Goal: Information Seeking & Learning: Learn about a topic

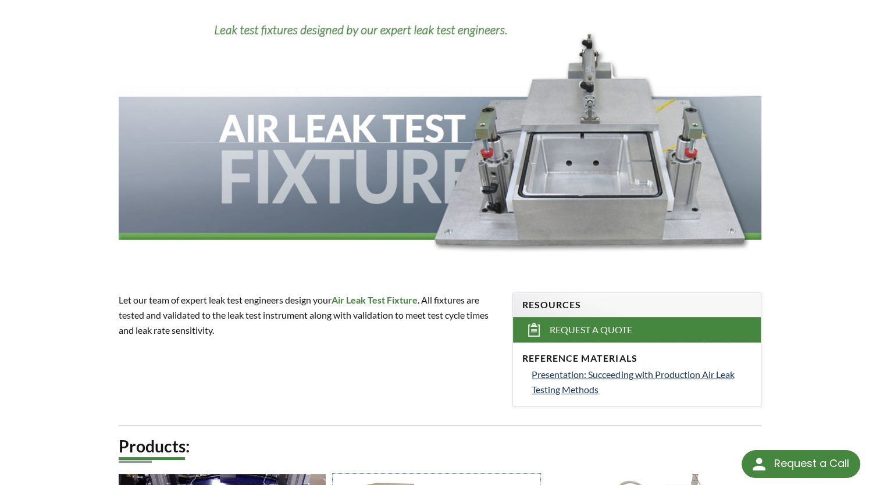
scroll to position [116, 0]
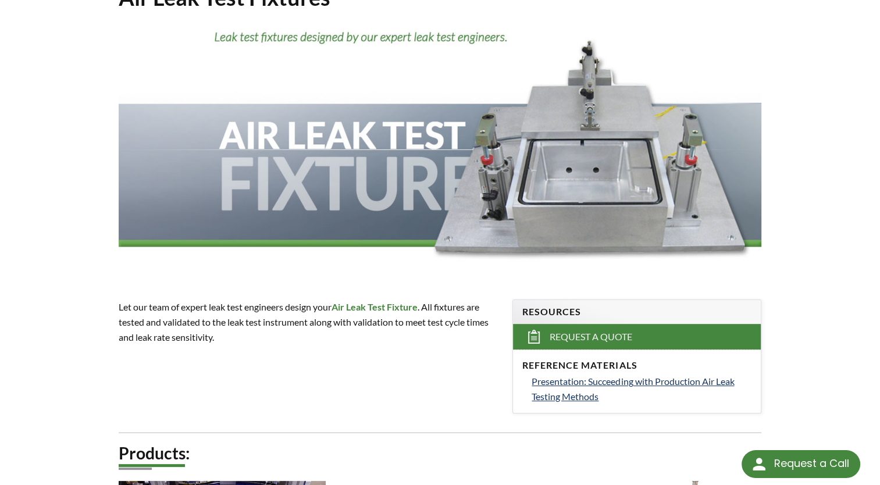
drag, startPoint x: 440, startPoint y: 230, endPoint x: 88, endPoint y: 328, distance: 364.8
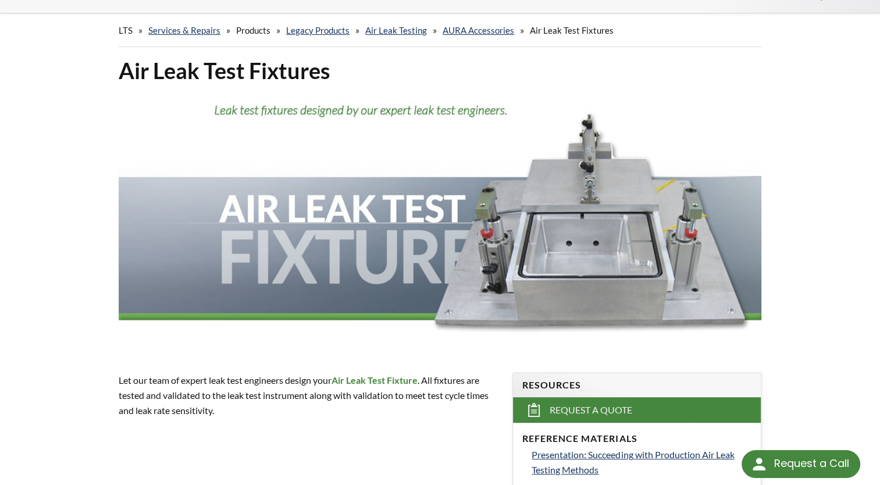
scroll to position [0, 0]
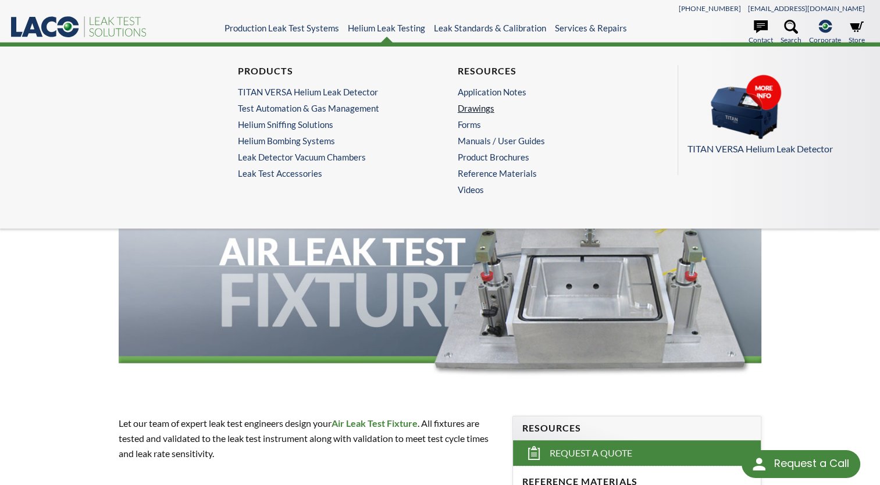
click at [464, 111] on link "Drawings" at bounding box center [547, 108] width 179 height 10
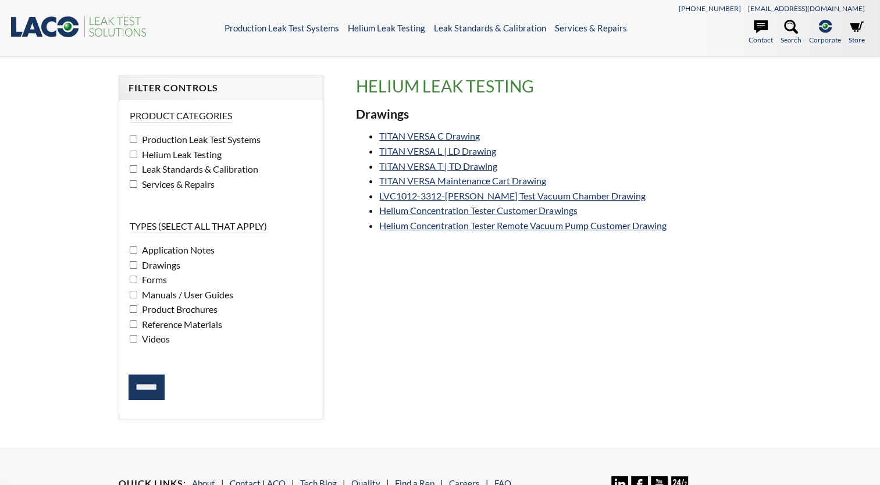
select select "Language Translate Widget"
click at [445, 148] on link "TITAN VERSA L | LD Drawing" at bounding box center [437, 150] width 117 height 11
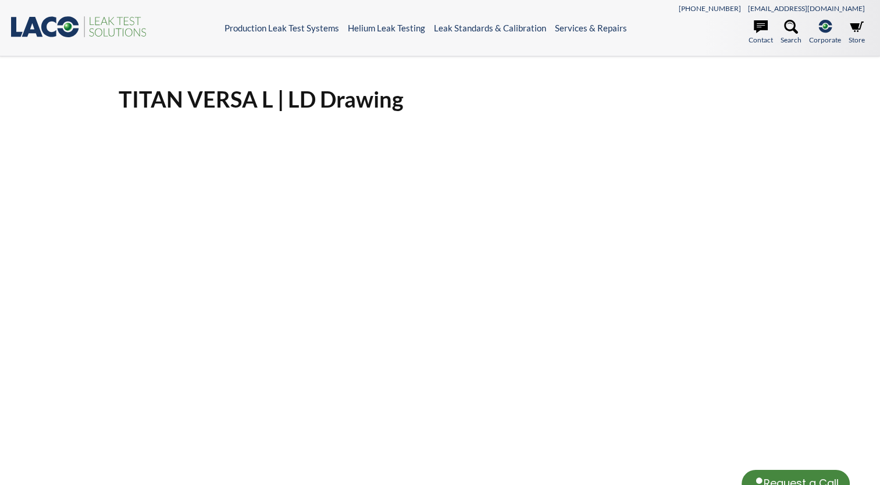
select select "Language Translate Widget"
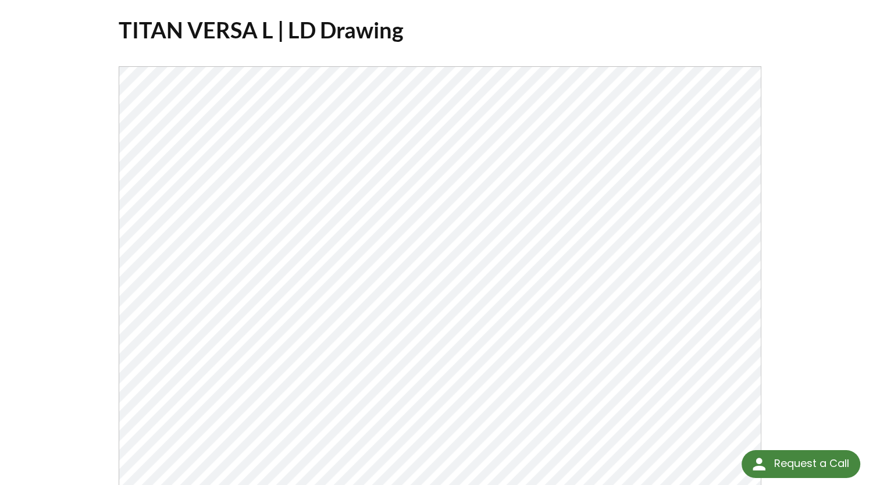
scroll to position [58, 0]
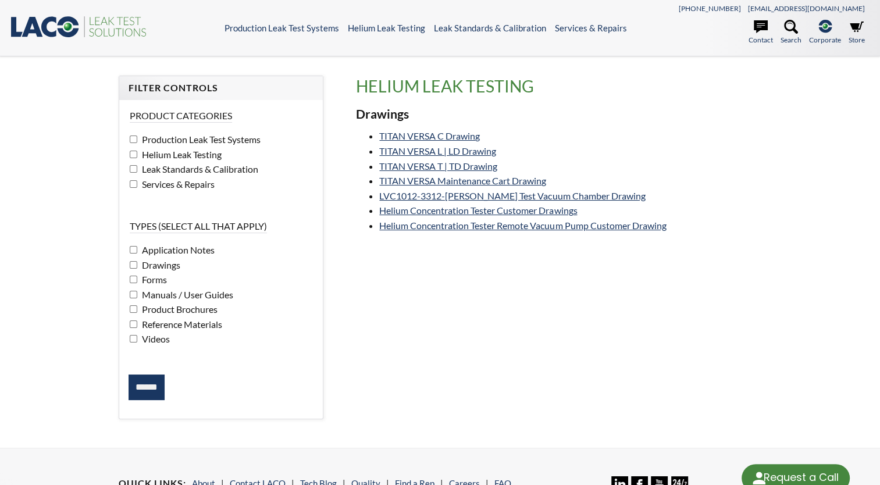
select select "Language Translate Widget"
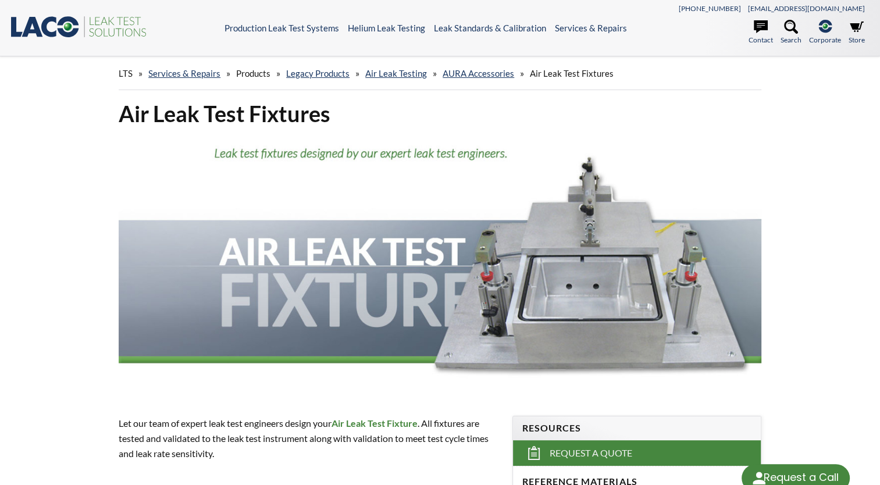
select select "Language Translate Widget"
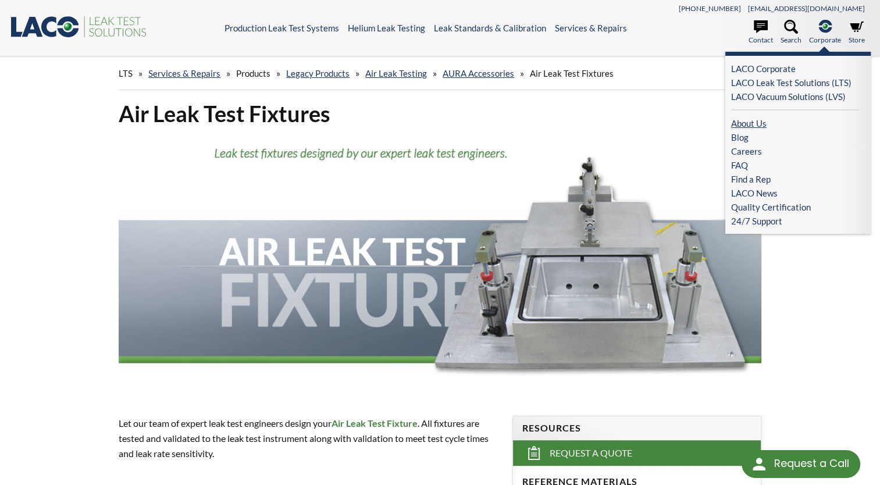
click at [756, 123] on link "About Us" at bounding box center [795, 123] width 128 height 14
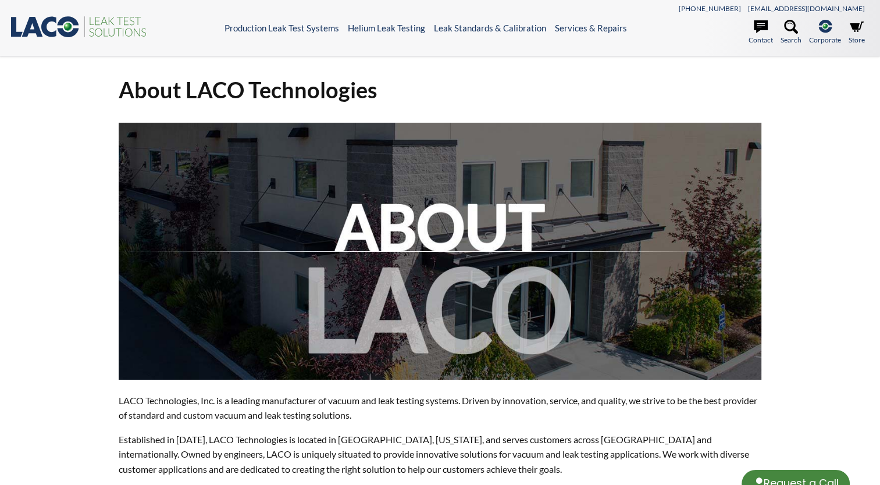
select select "Language Translate Widget"
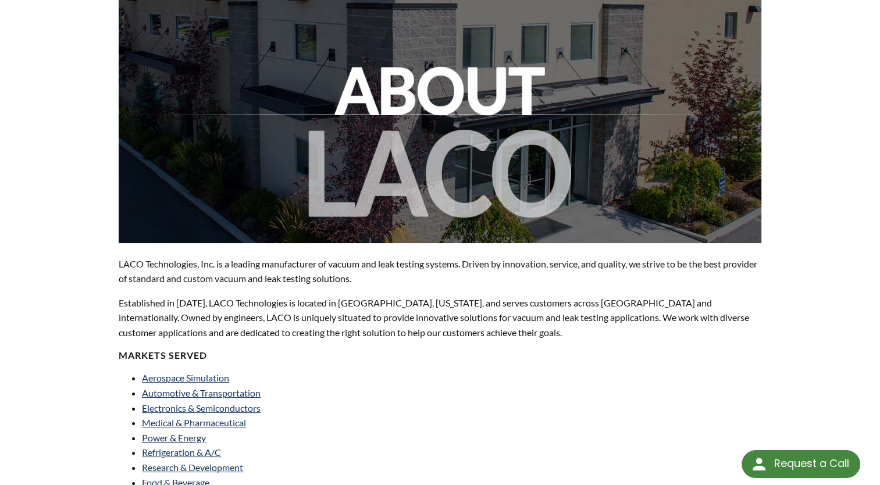
scroll to position [291, 0]
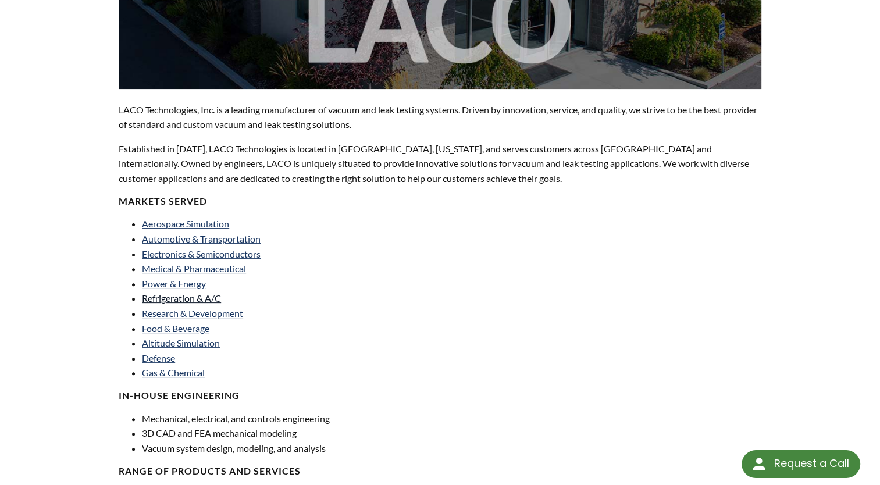
click at [177, 298] on span "Refrigeration & A/C" at bounding box center [181, 298] width 79 height 11
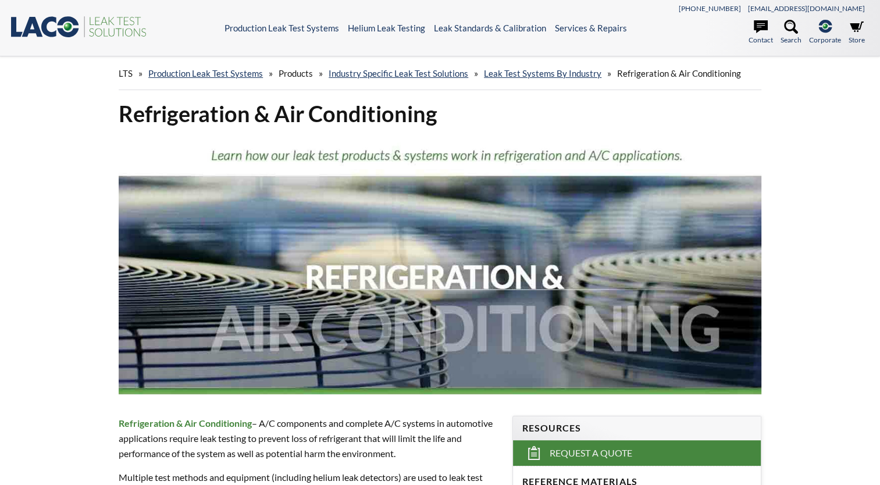
select select "Language Translate Widget"
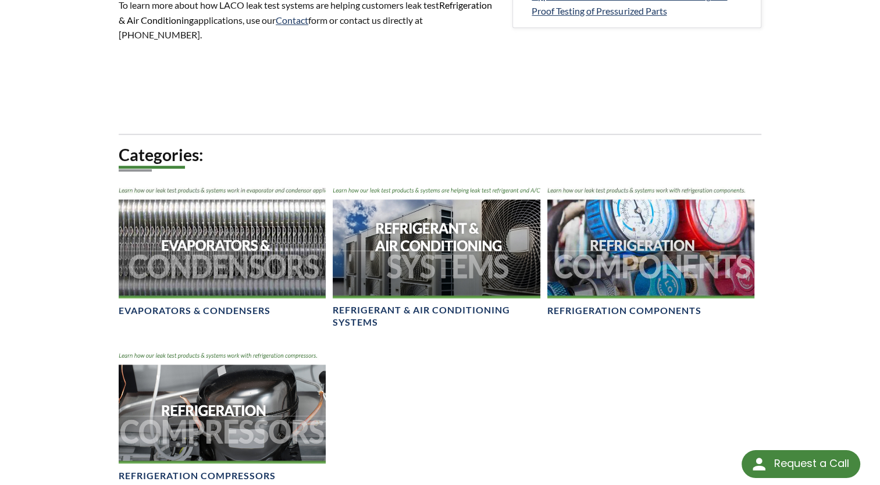
scroll to position [582, 0]
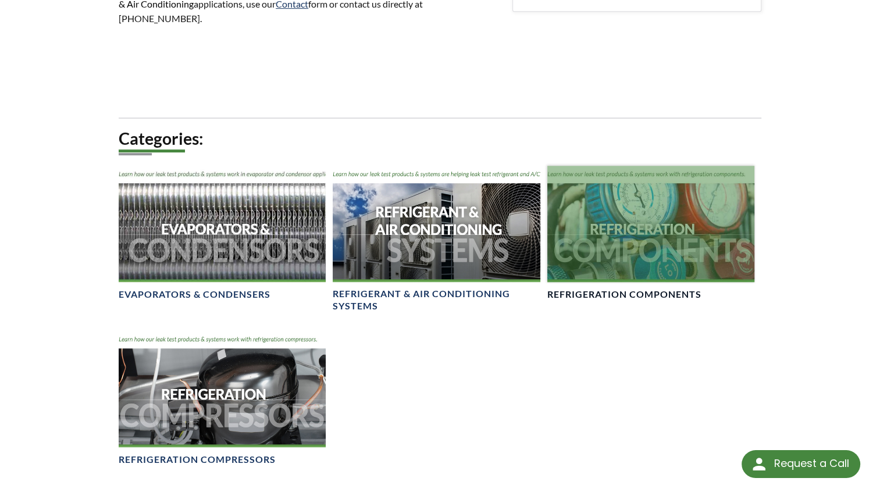
click at [673, 290] on h4 "Refrigeration Components" at bounding box center [625, 295] width 154 height 12
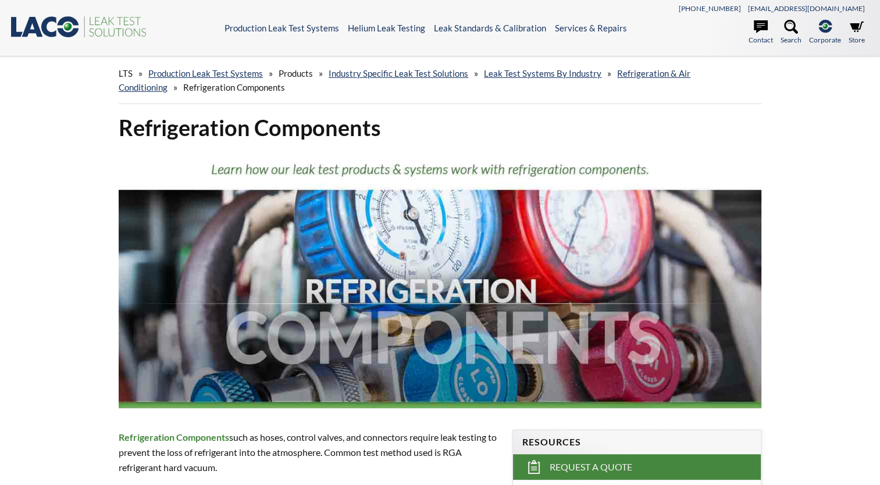
select select "Language Translate Widget"
click at [193, 72] on link "Production Leak Test Systems" at bounding box center [205, 73] width 115 height 10
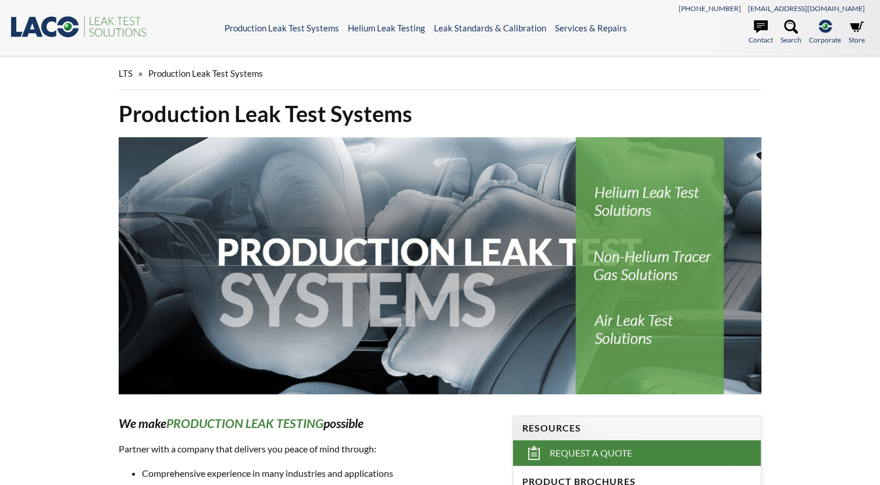
select select "Language Translate Widget"
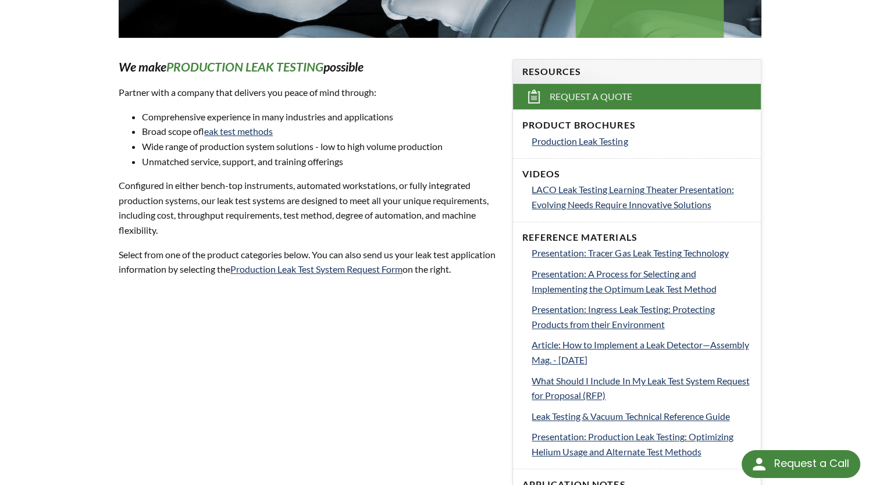
scroll to position [465, 0]
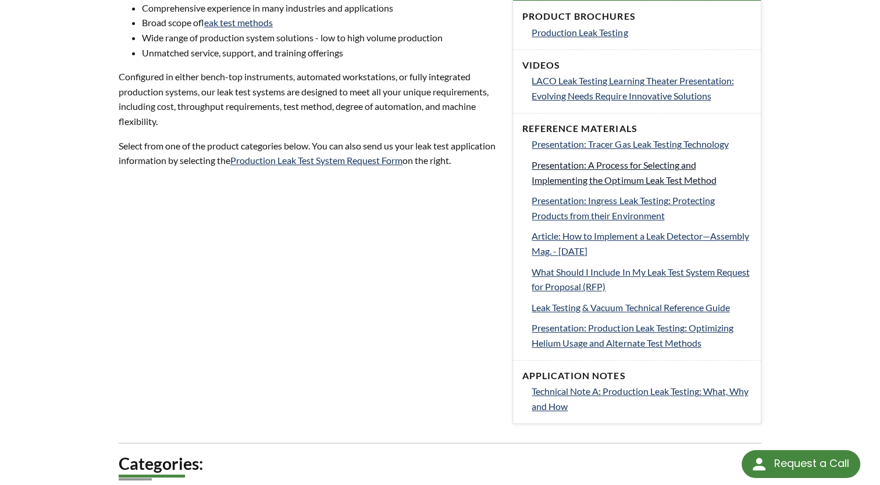
click at [624, 174] on span "Presentation: A Process for Selecting and Implementing the Optimum Leak Test Me…" at bounding box center [624, 172] width 184 height 26
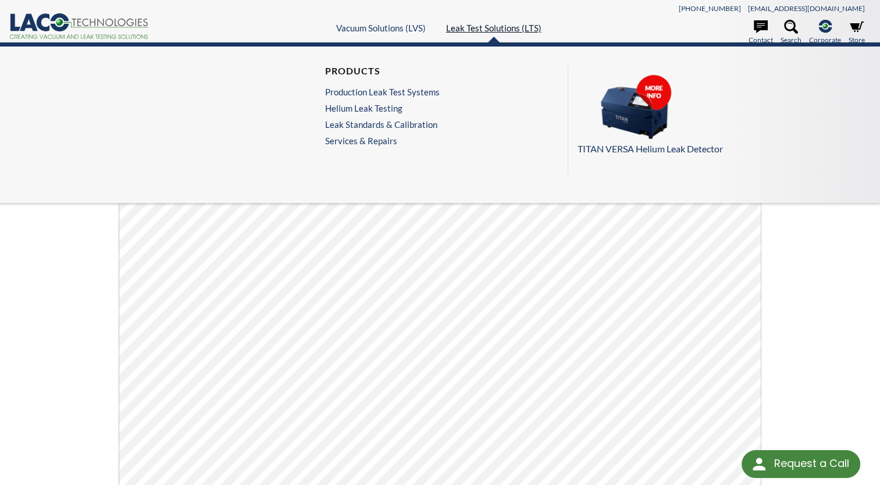
click at [491, 30] on link "Leak Test Solutions (LTS)" at bounding box center [493, 28] width 95 height 10
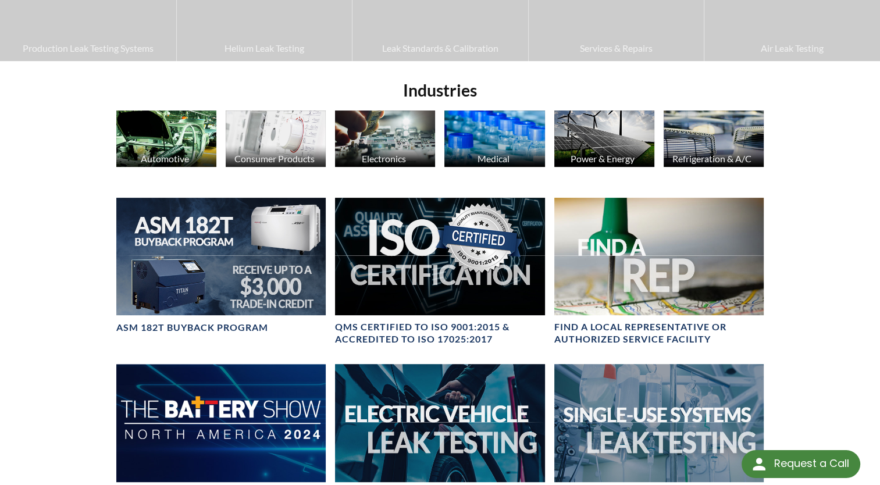
scroll to position [291, 0]
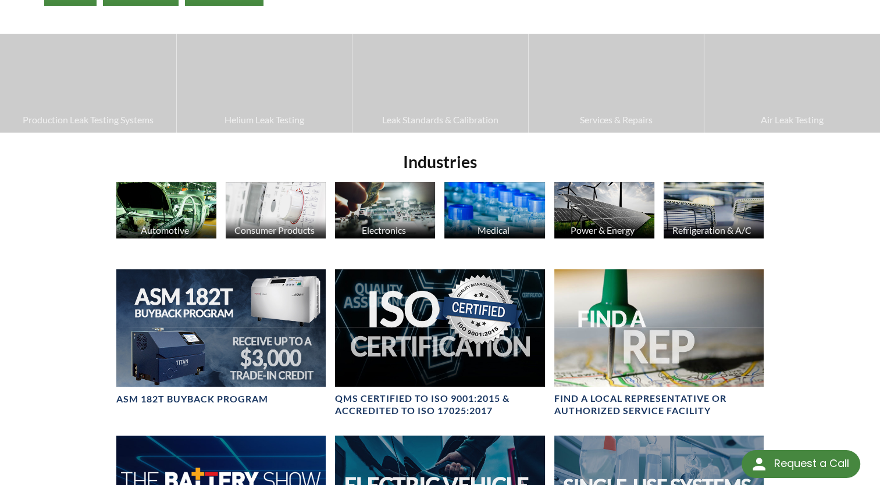
click at [716, 230] on div "Refrigeration & A/C" at bounding box center [712, 230] width 101 height 11
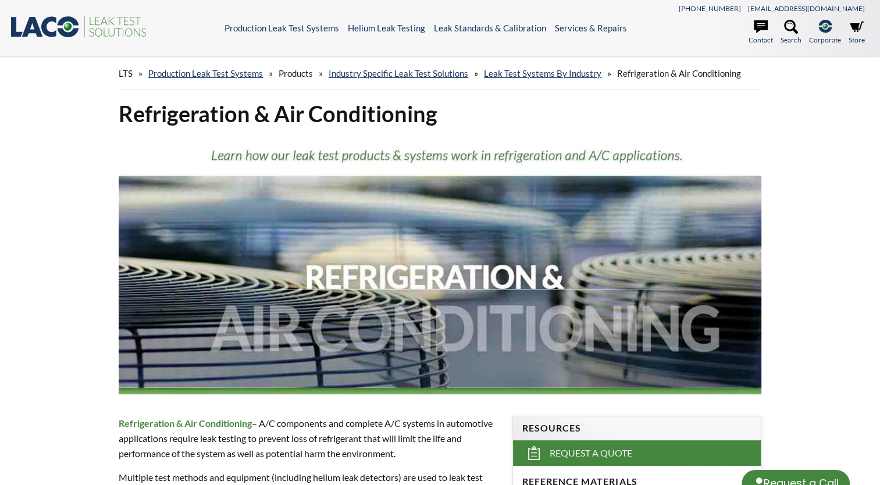
select select "Language Translate Widget"
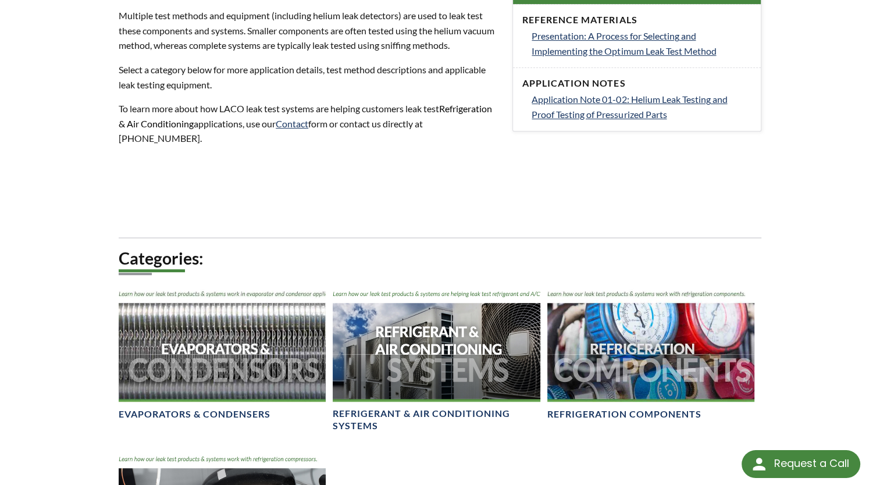
scroll to position [640, 0]
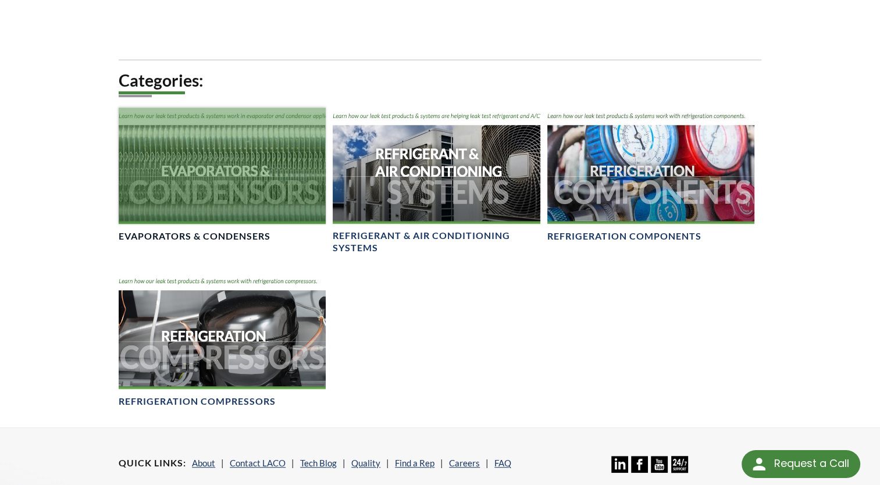
click at [283, 223] on link "Evaporators & Condensers" at bounding box center [222, 175] width 207 height 135
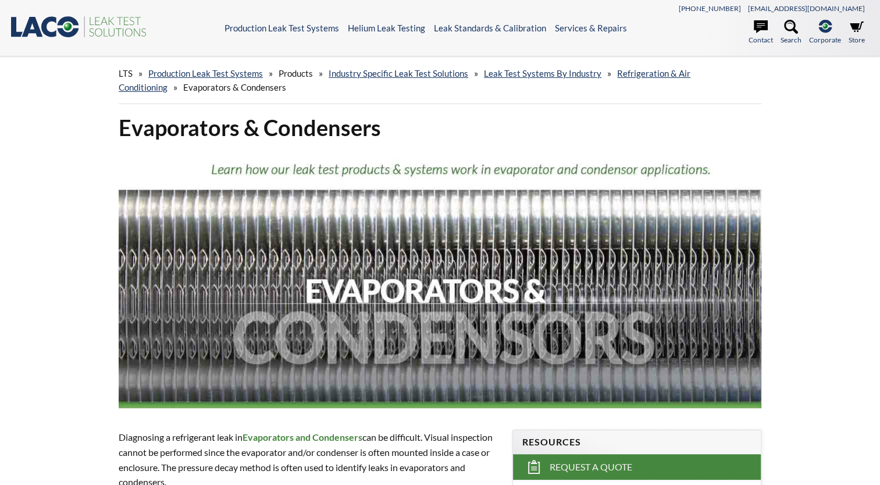
select select "Language Translate Widget"
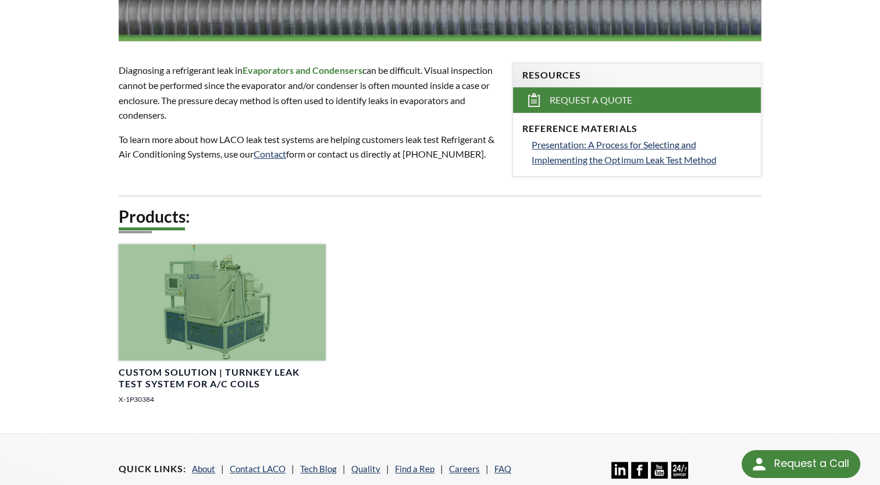
scroll to position [407, 0]
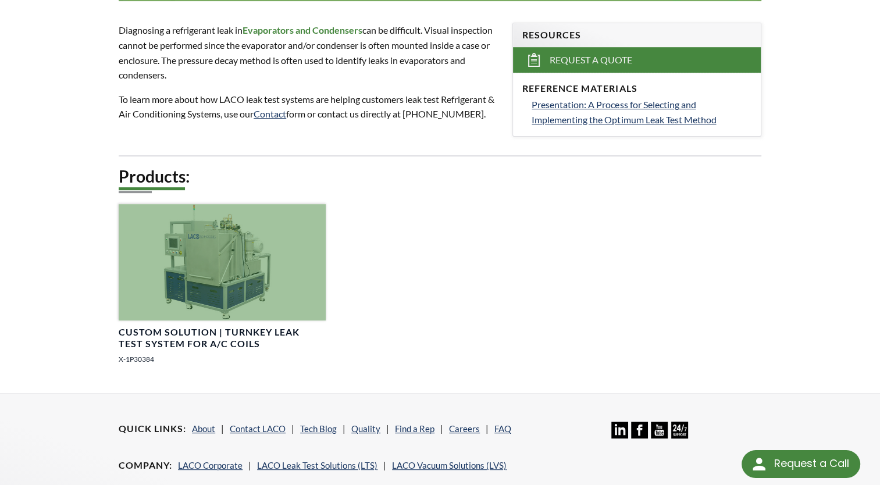
click at [254, 336] on h4 "Custom Solution | Turnkey Leak Test System for A/C Coils" at bounding box center [222, 338] width 207 height 24
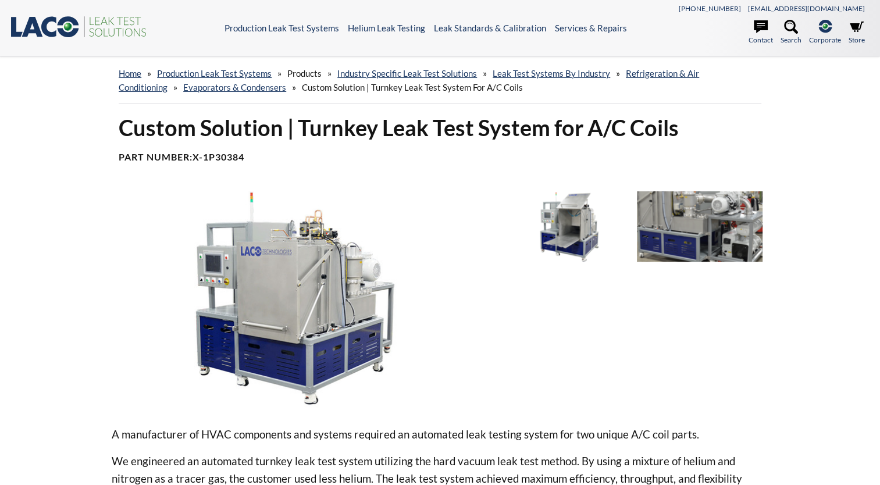
select select "Language Translate Widget"
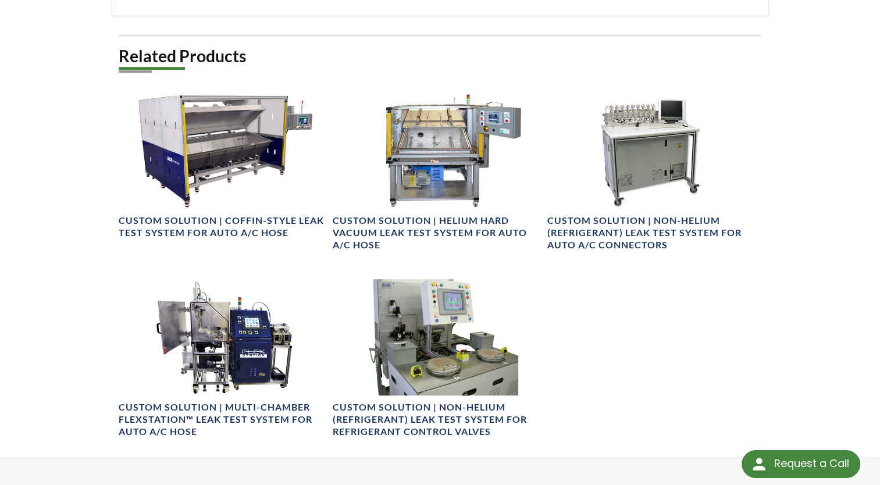
scroll to position [582, 0]
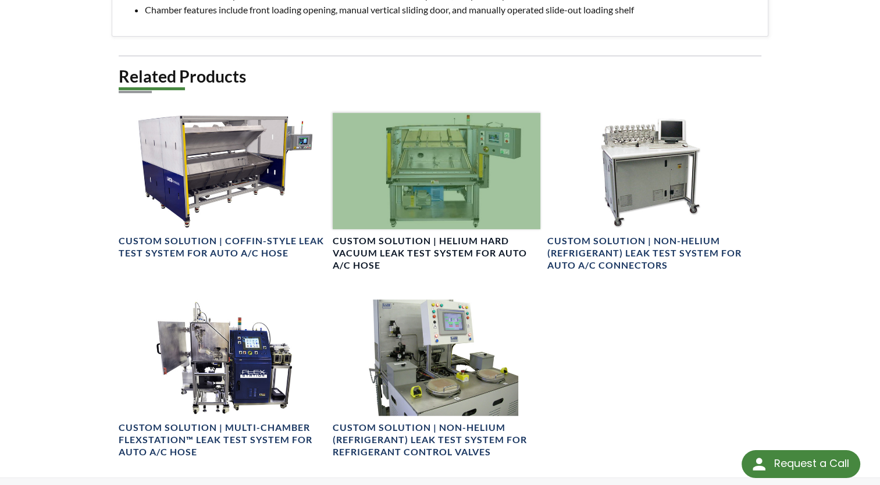
click at [470, 253] on h4 "Custom Solution | Helium Hard Vacuum Leak Test System for Auto A/C Hose" at bounding box center [436, 253] width 207 height 36
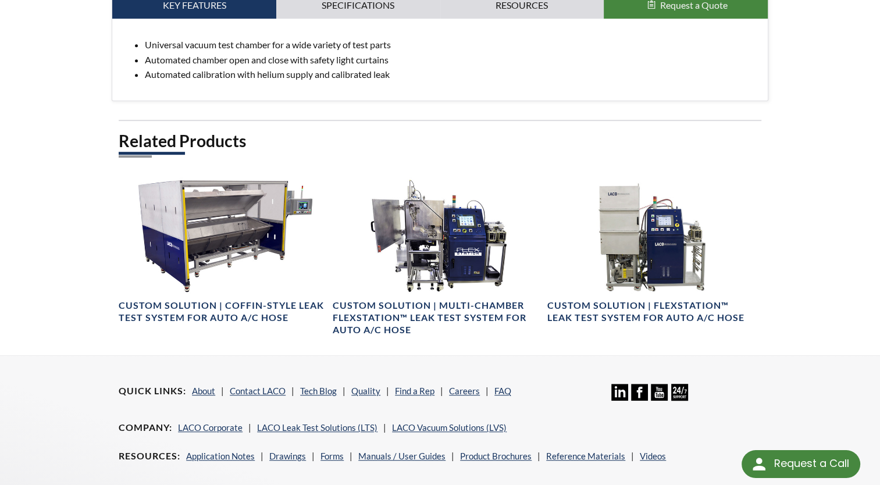
scroll to position [582, 0]
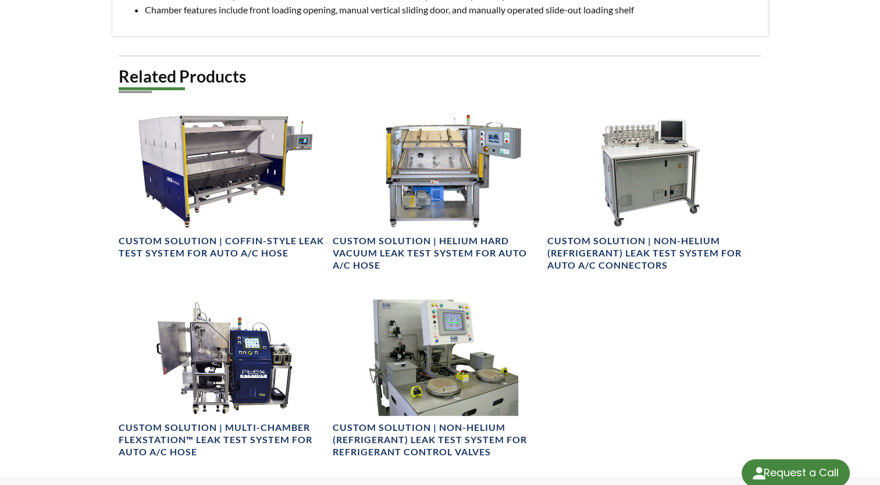
select select "Language Translate Widget"
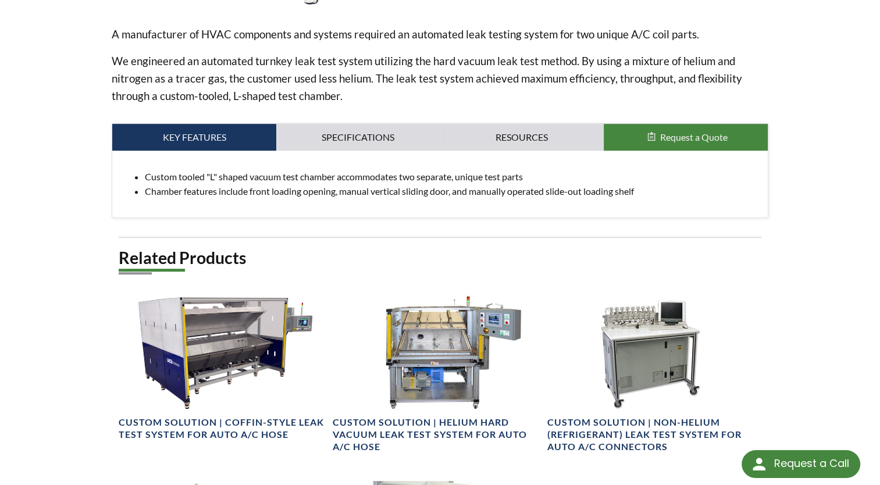
scroll to position [349, 0]
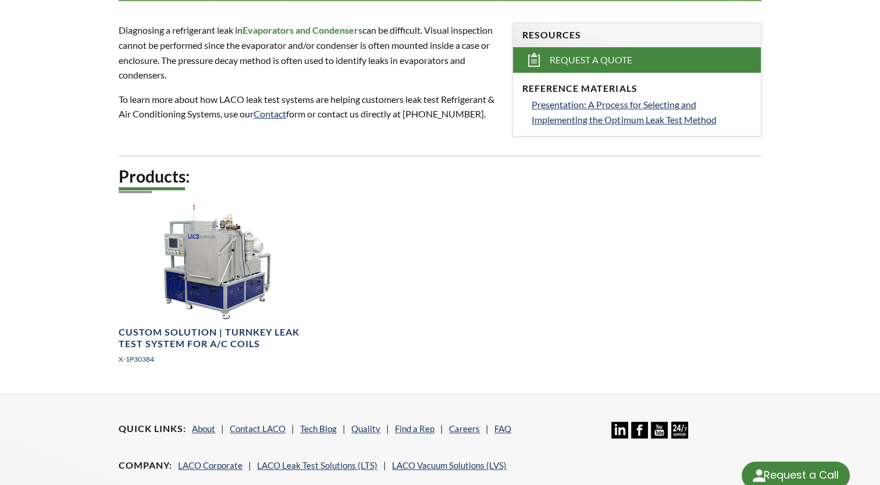
select select "Language Translate Widget"
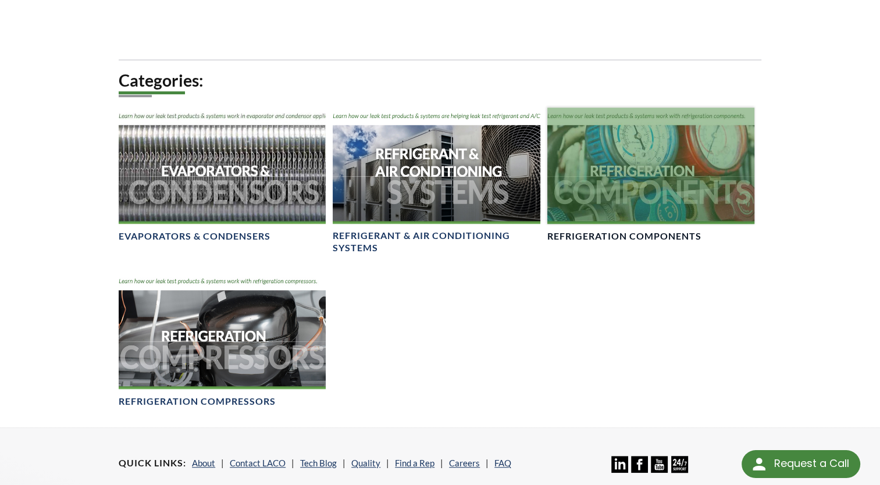
click at [651, 228] on link "Refrigeration Components" at bounding box center [651, 175] width 207 height 135
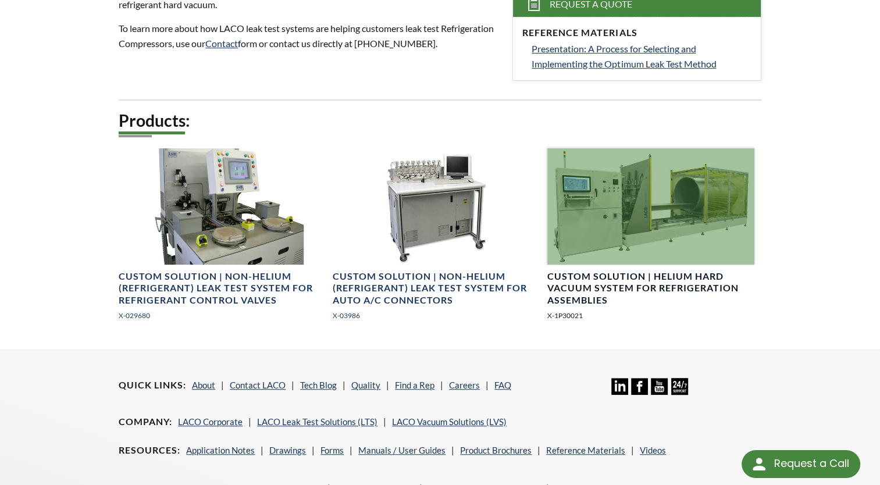
scroll to position [465, 0]
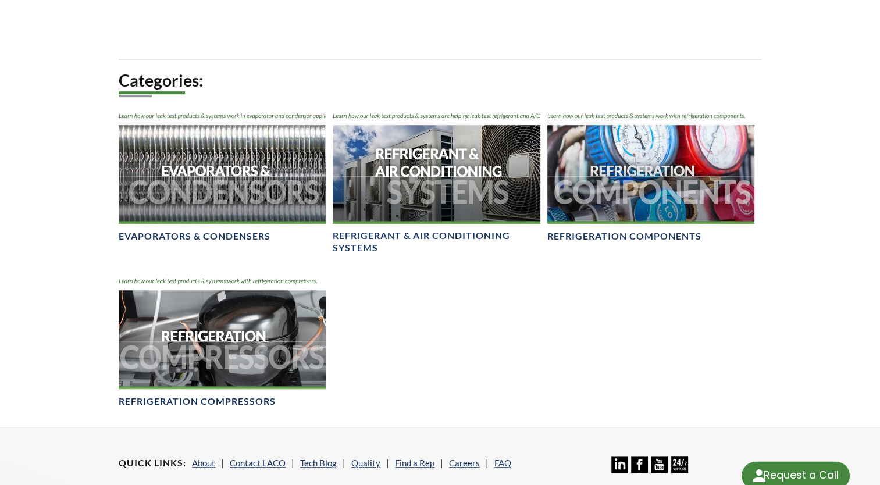
select select "Language Translate Widget"
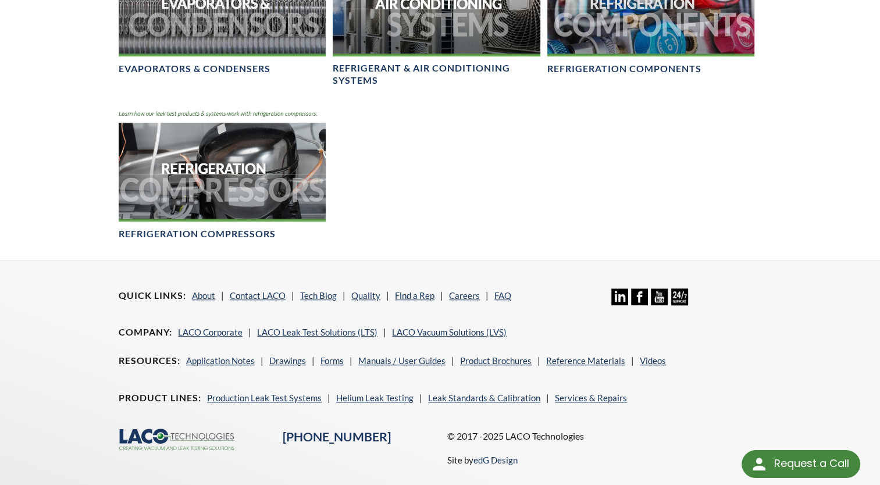
scroll to position [815, 0]
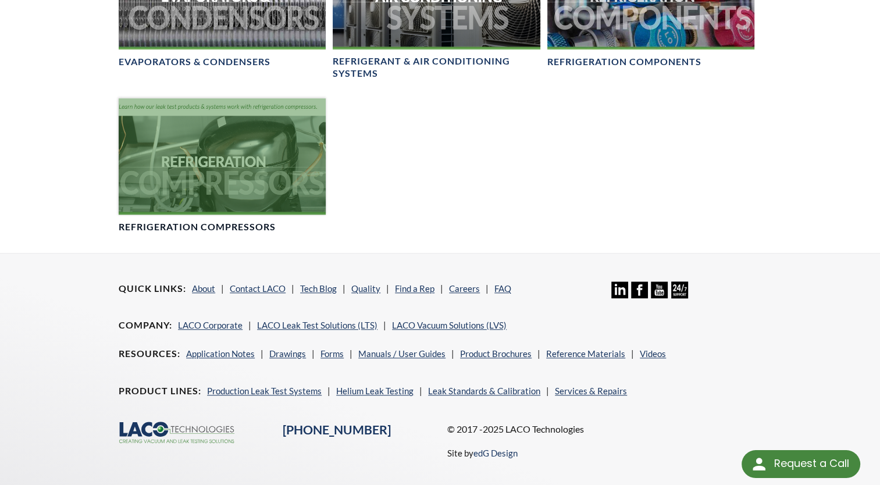
click at [247, 228] on h4 "Refrigeration Compressors" at bounding box center [197, 227] width 157 height 12
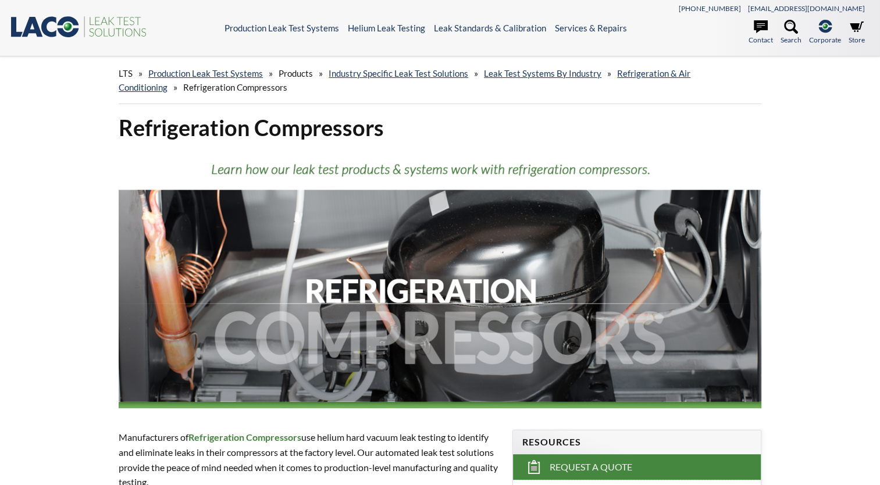
select select "Language Translate Widget"
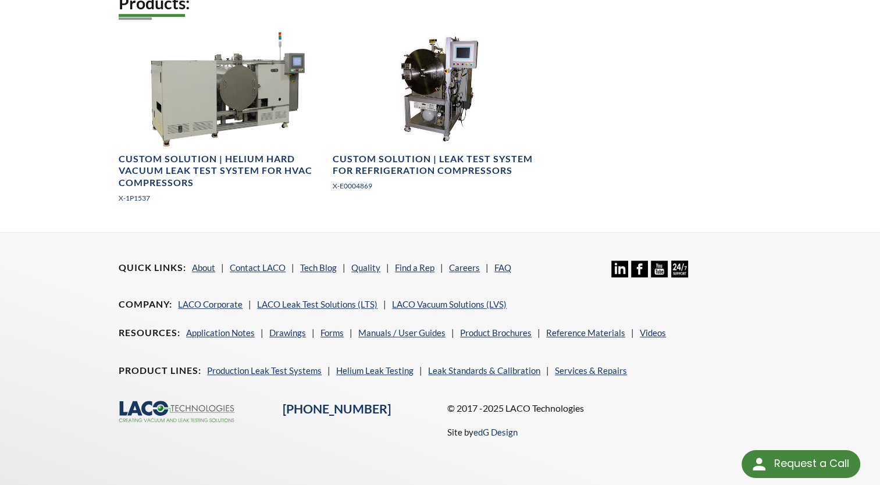
scroll to position [593, 0]
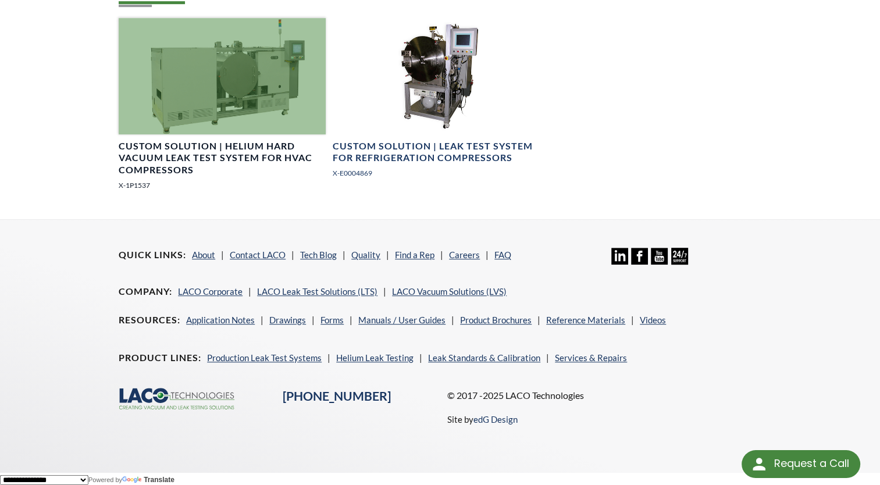
click at [214, 157] on h4 "Custom Solution | Helium Hard Vacuum Leak Test System for HVAC Compressors" at bounding box center [222, 158] width 207 height 36
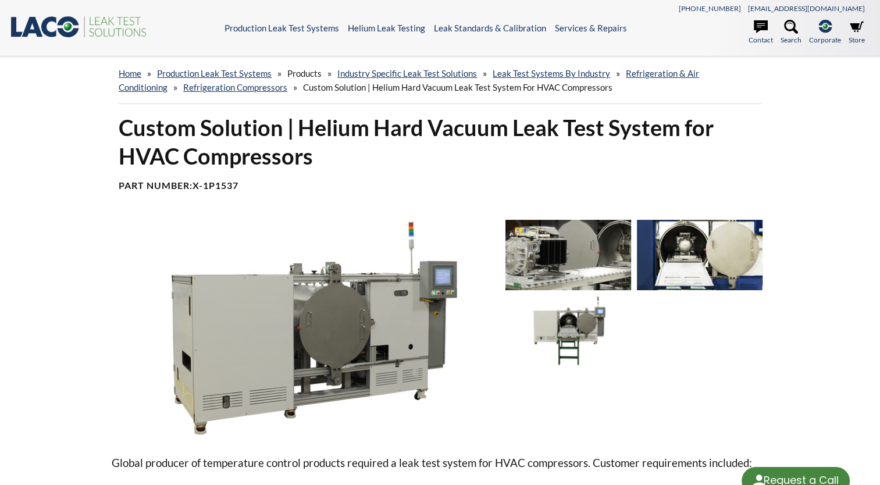
select select "Language Translate Widget"
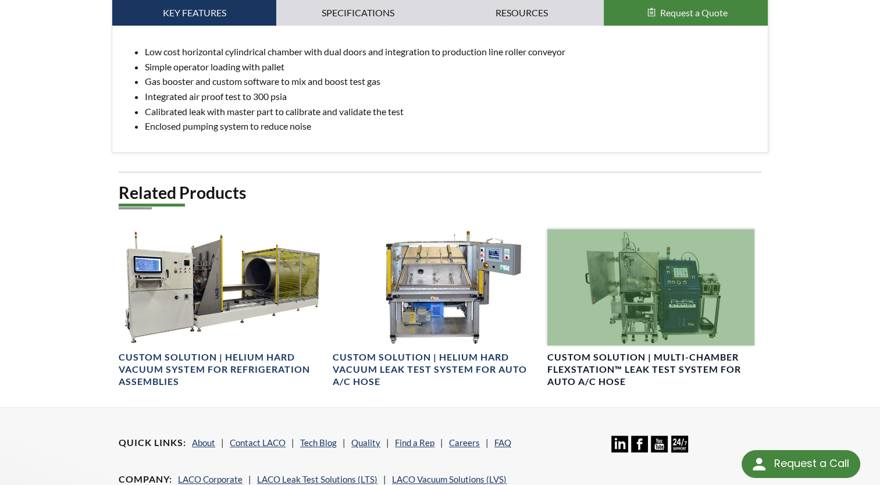
scroll to position [640, 0]
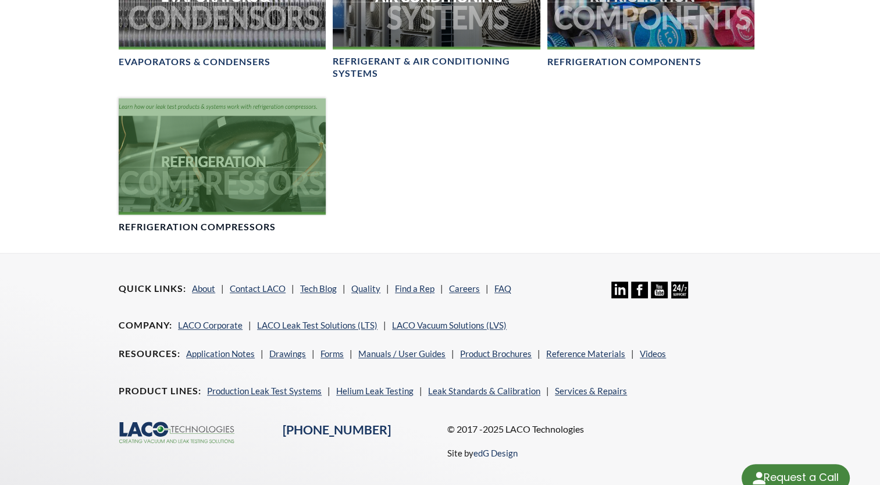
select select "Language Translate Widget"
